Goal: Task Accomplishment & Management: Use online tool/utility

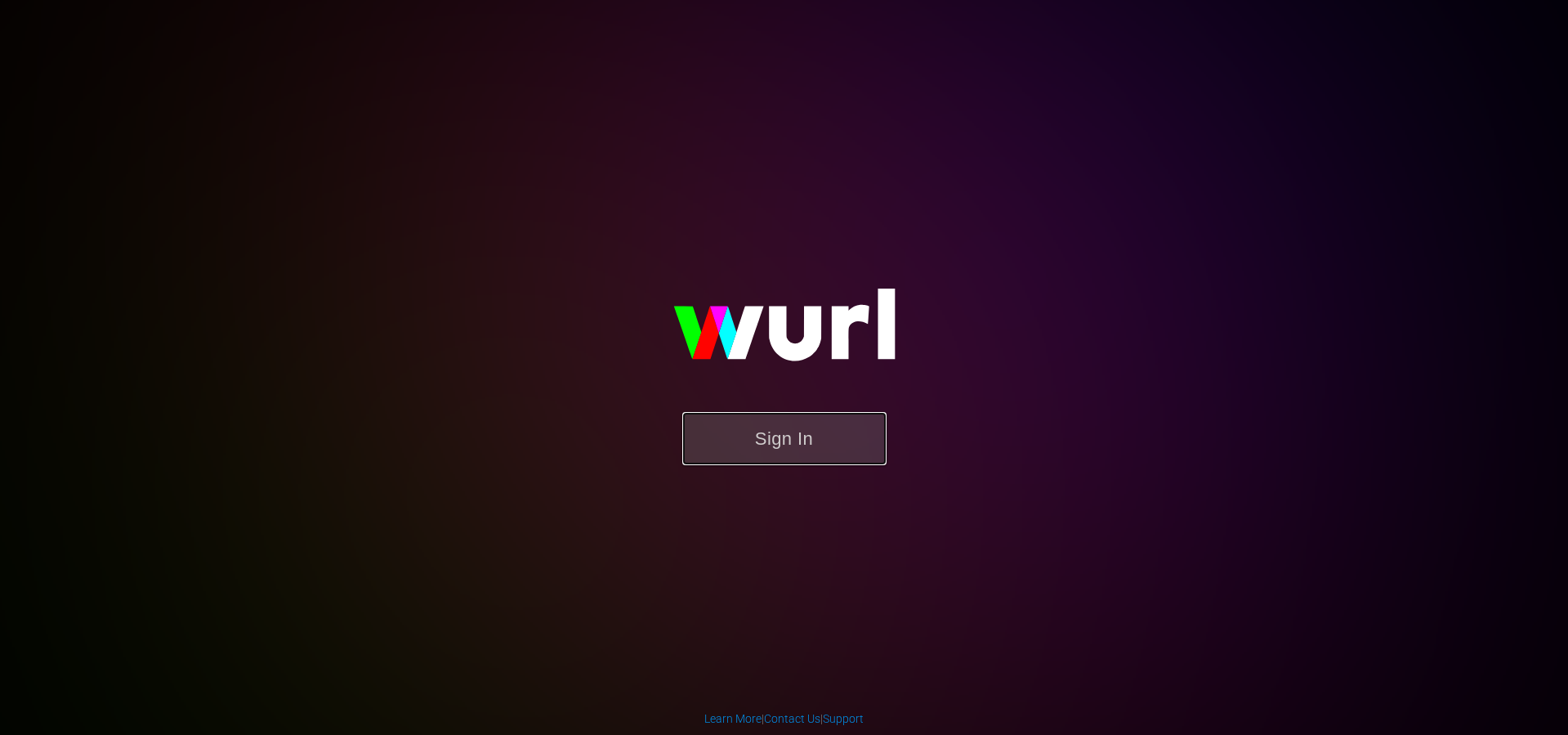
click at [752, 415] on button "Sign In" at bounding box center [784, 439] width 204 height 53
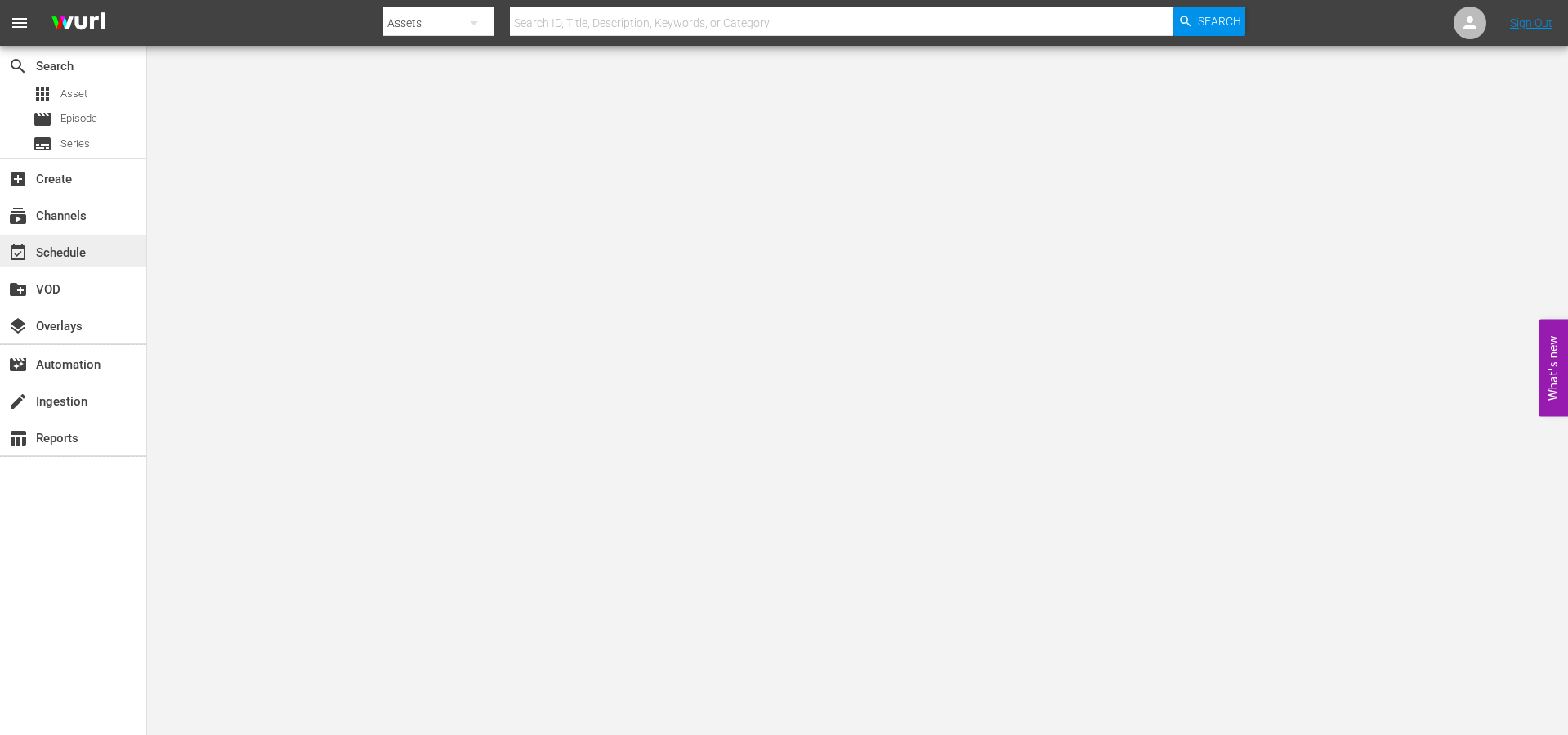
click at [72, 255] on div "event_available Schedule" at bounding box center [45, 250] width 91 height 15
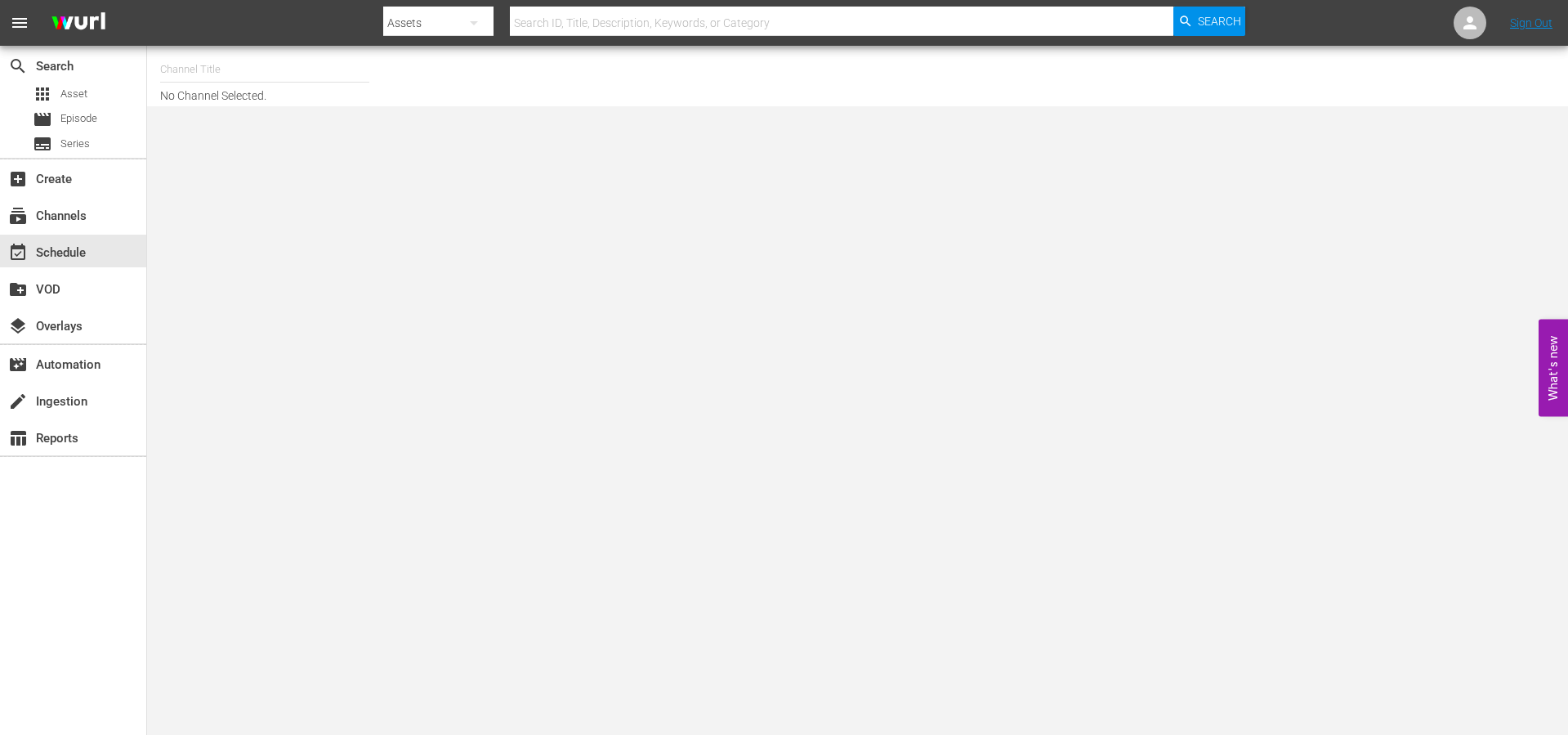
click at [313, 72] on input "text" at bounding box center [264, 70] width 209 height 40
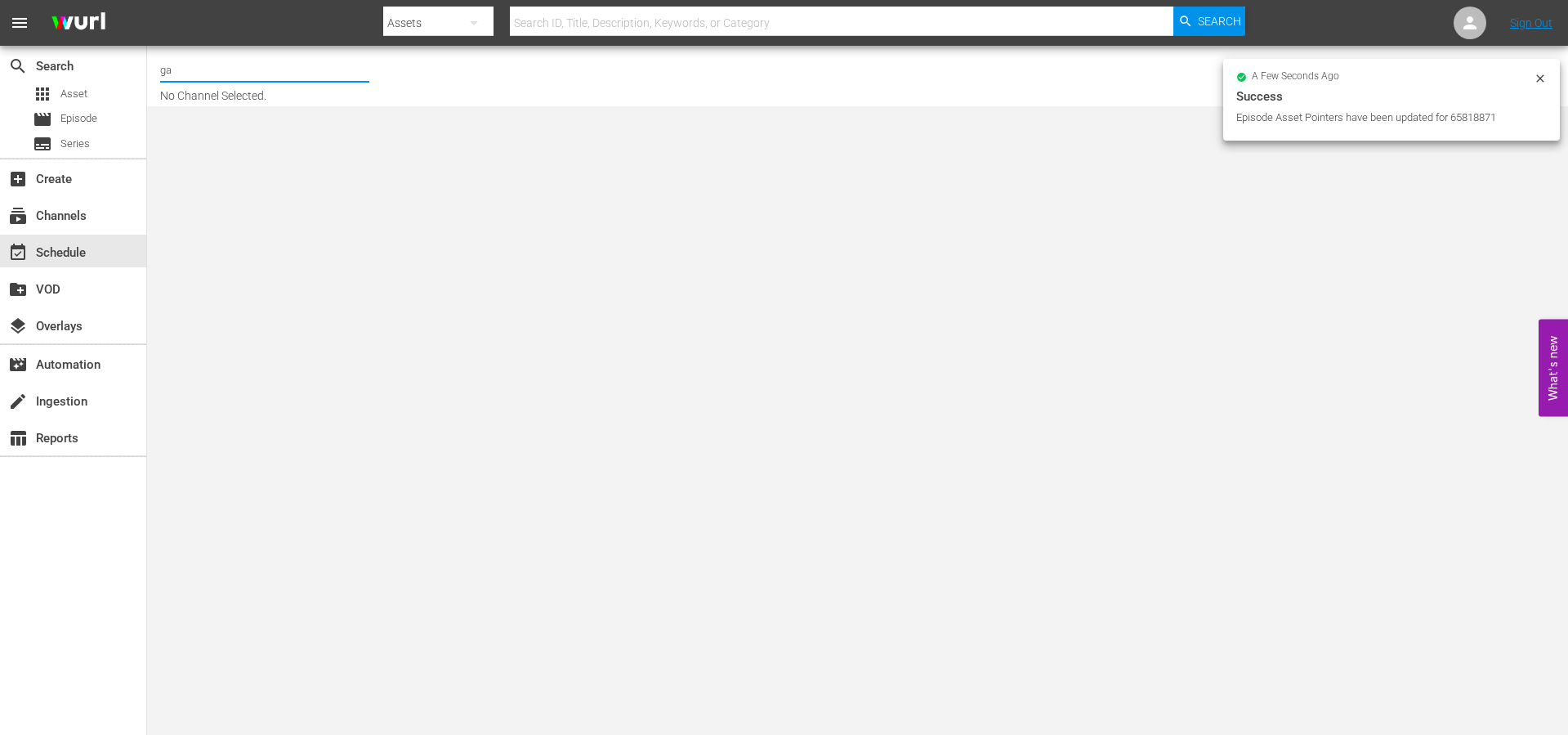
type input "g"
click at [427, 88] on div "Channel Title No Channel Selected." at bounding box center [540, 76] width 761 height 53
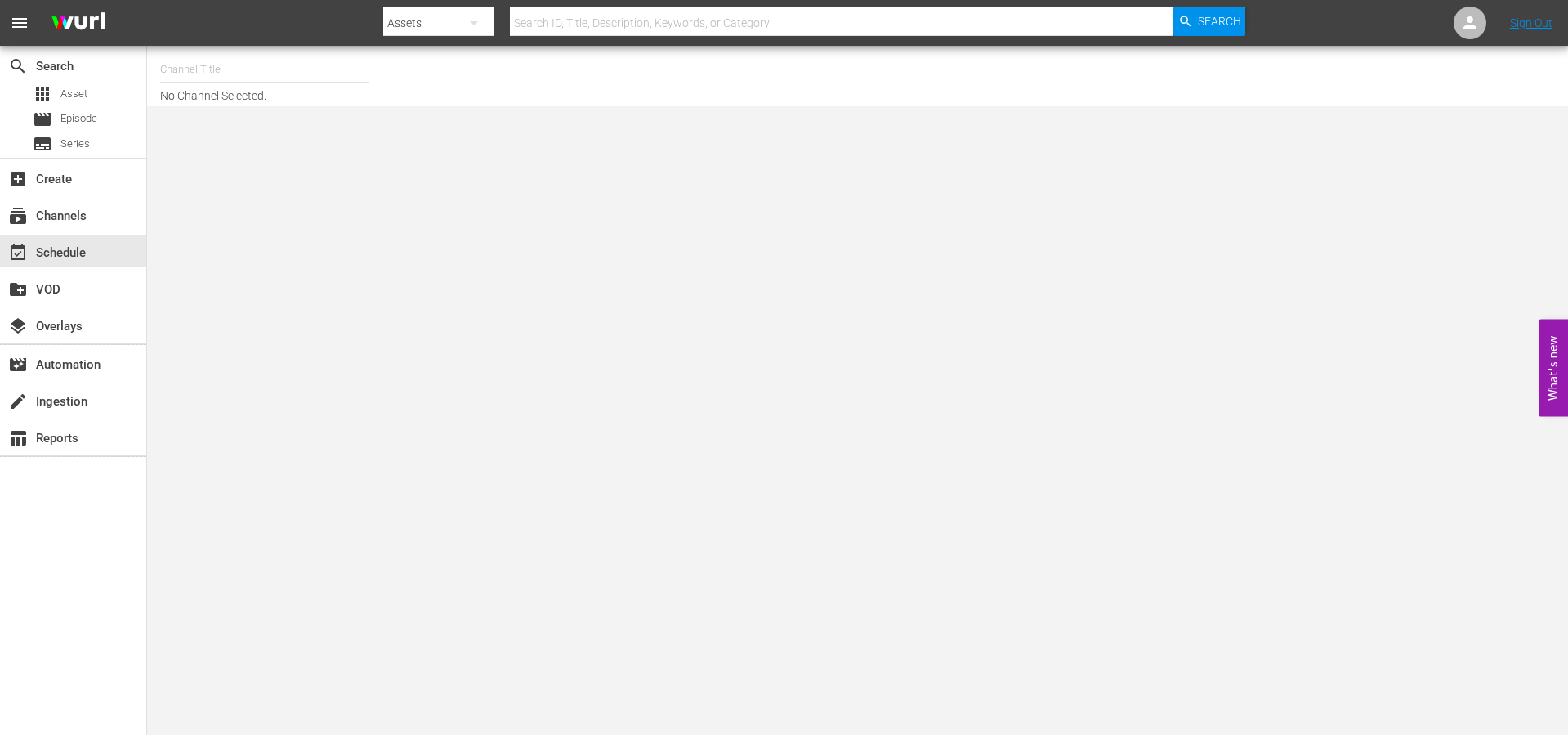
click at [278, 72] on input "text" at bounding box center [264, 70] width 209 height 40
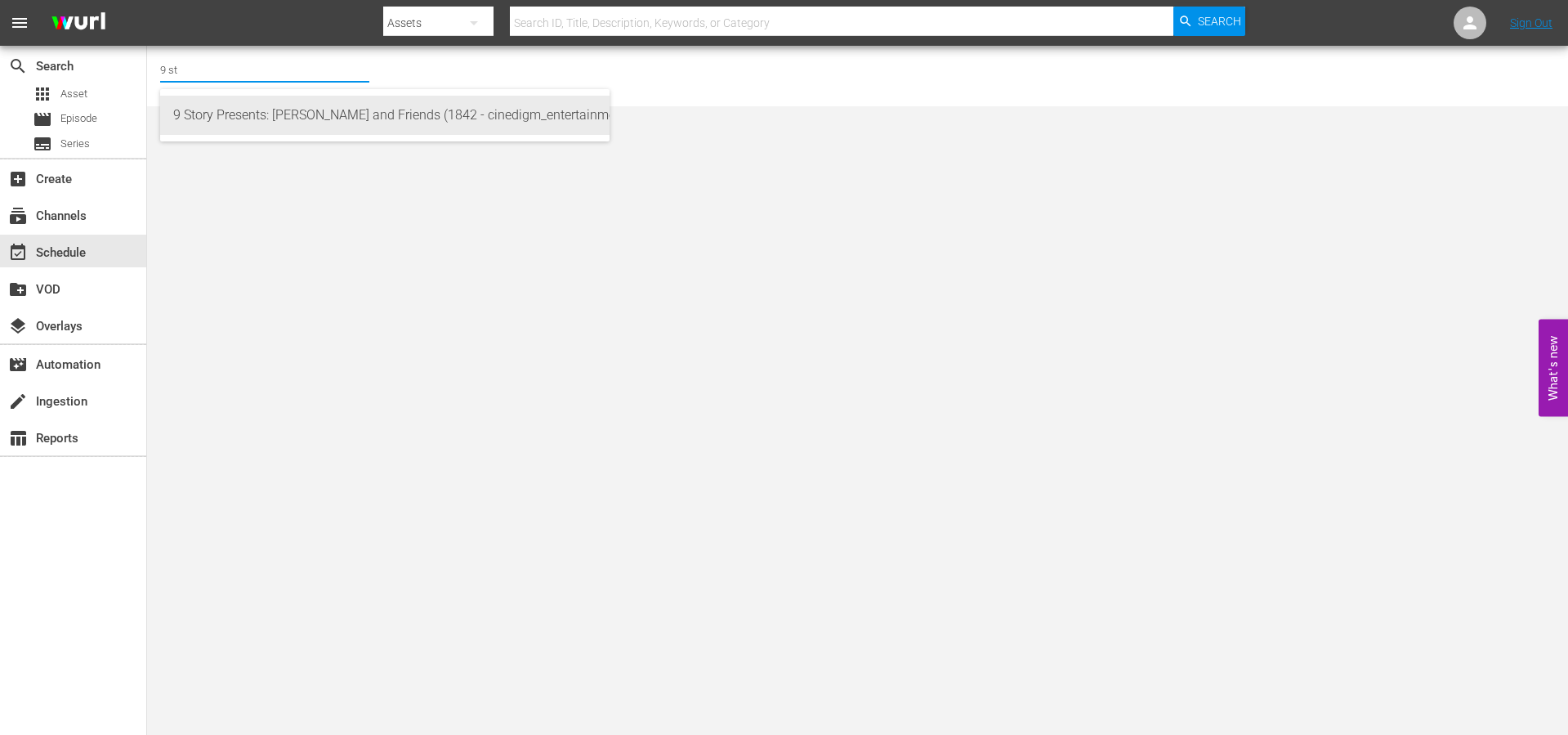
click at [295, 108] on div "9 Story Presents: [PERSON_NAME] and Friends (1842 - cinedigm_entertainment_corp…" at bounding box center [385, 116] width 423 height 40
type input "9 Story Presents: [PERSON_NAME] and Friends (1842 - cinedigm_entertainment_corp…"
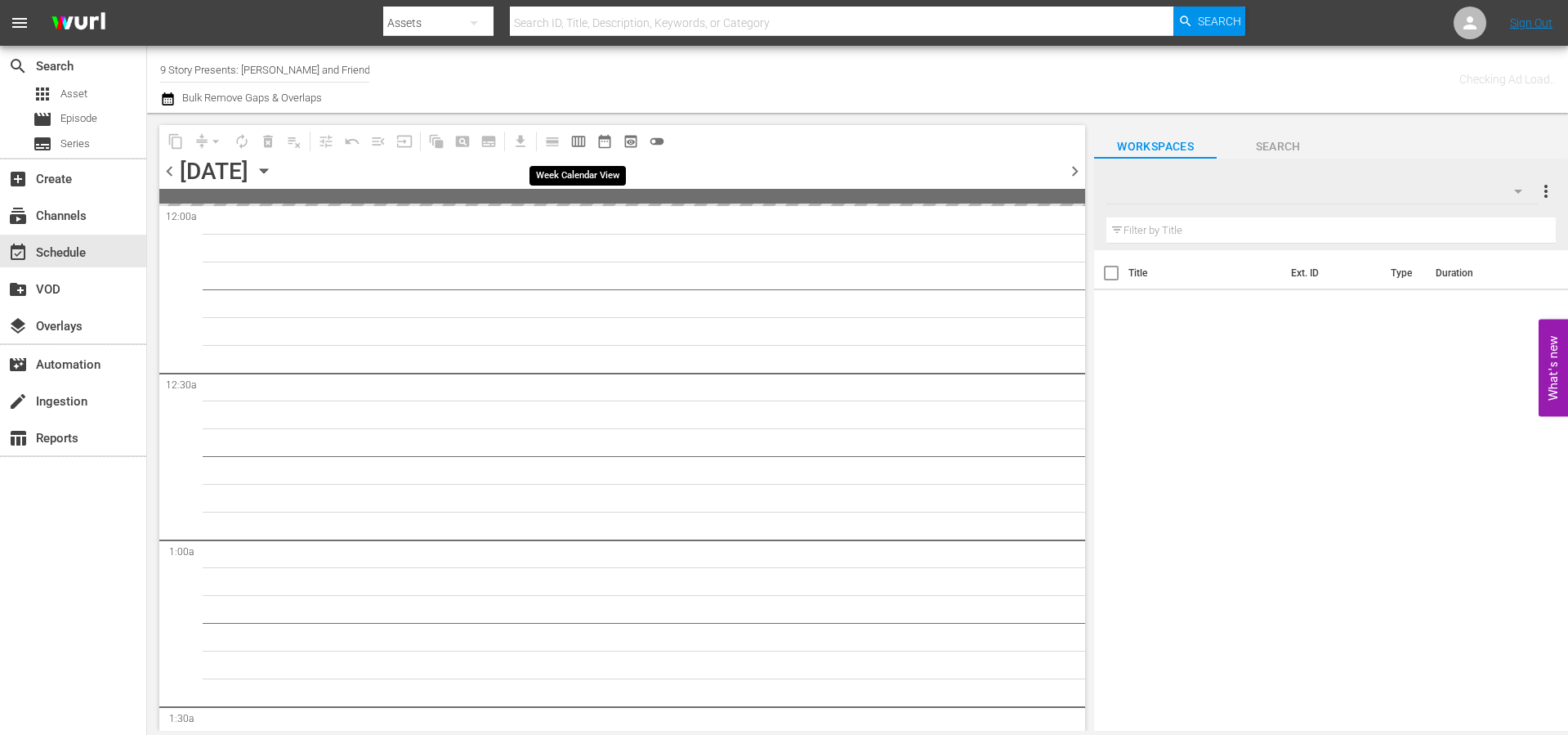
click at [575, 143] on span "calendar_view_week_outlined" at bounding box center [578, 141] width 16 height 16
